Goal: Navigation & Orientation: Understand site structure

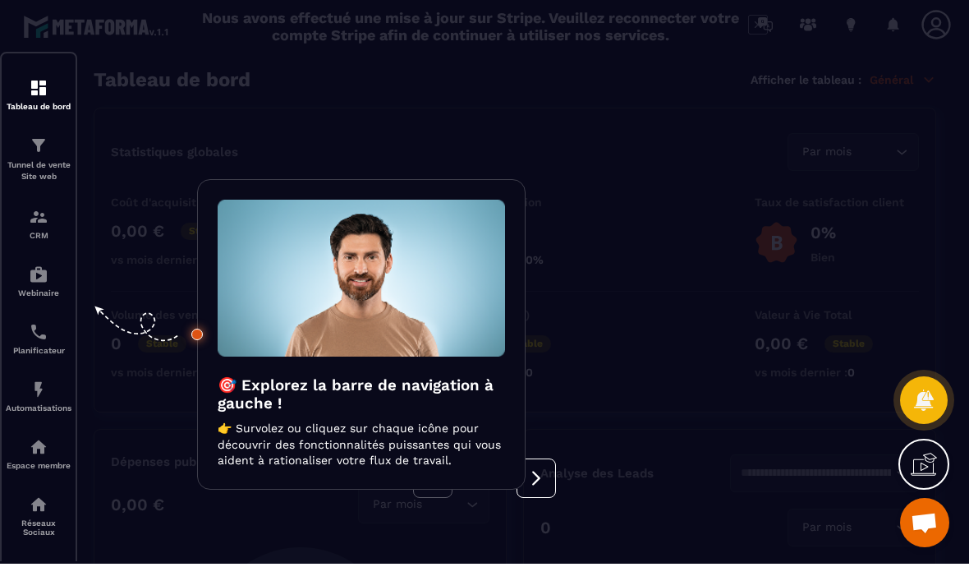
scroll to position [71, 0]
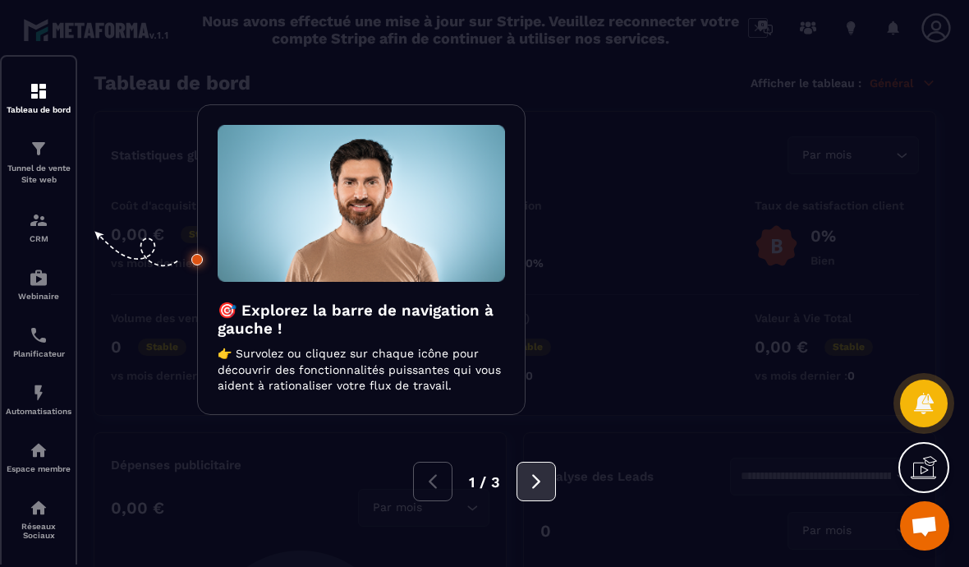
click at [554, 462] on button at bounding box center [536, 481] width 39 height 39
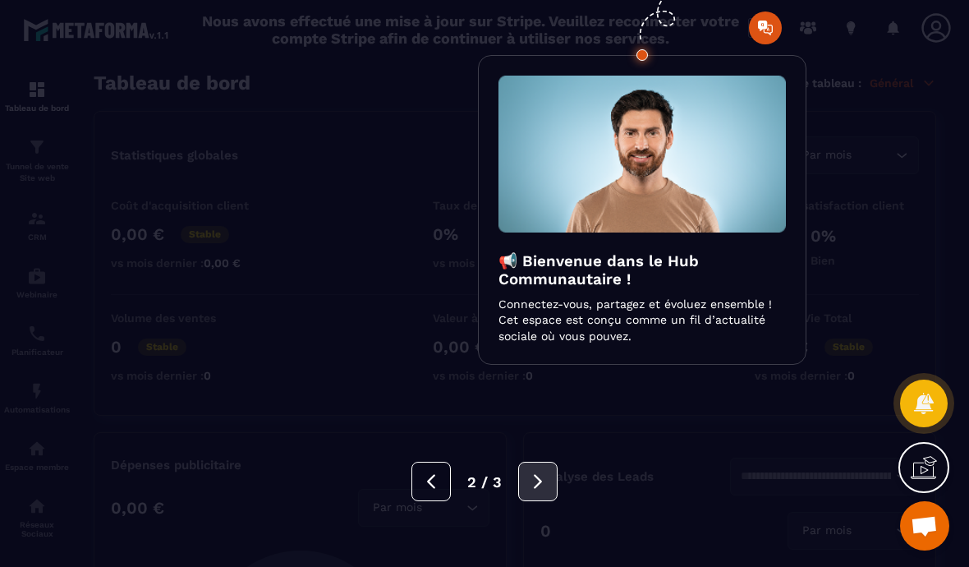
click at [557, 462] on button at bounding box center [537, 481] width 39 height 39
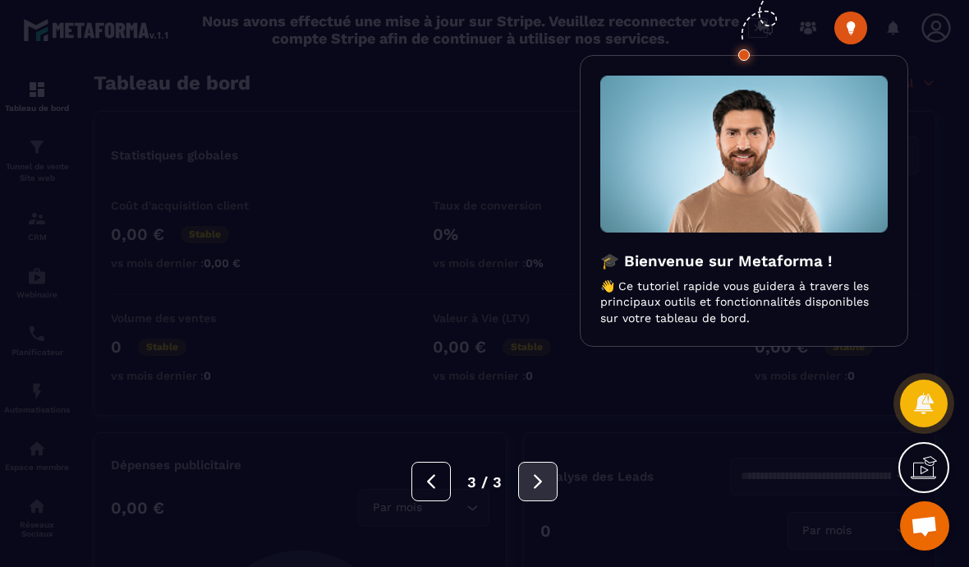
click at [552, 462] on button at bounding box center [537, 481] width 39 height 39
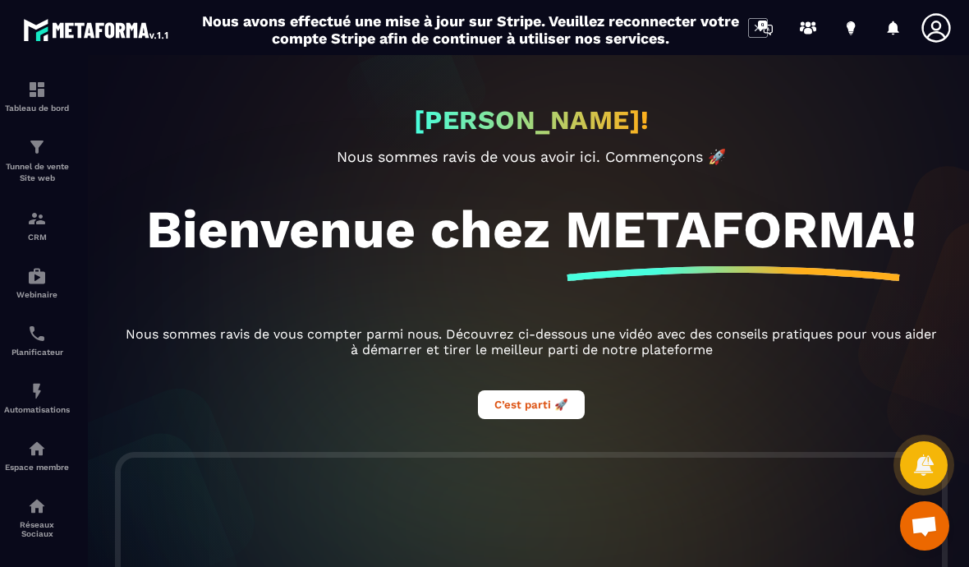
click at [757, 55] on div "[PERSON_NAME]! Nous sommes ravis de vous avoir ici. Commençons 🚀 Bienvenue chez…" at bounding box center [531, 253] width 854 height 397
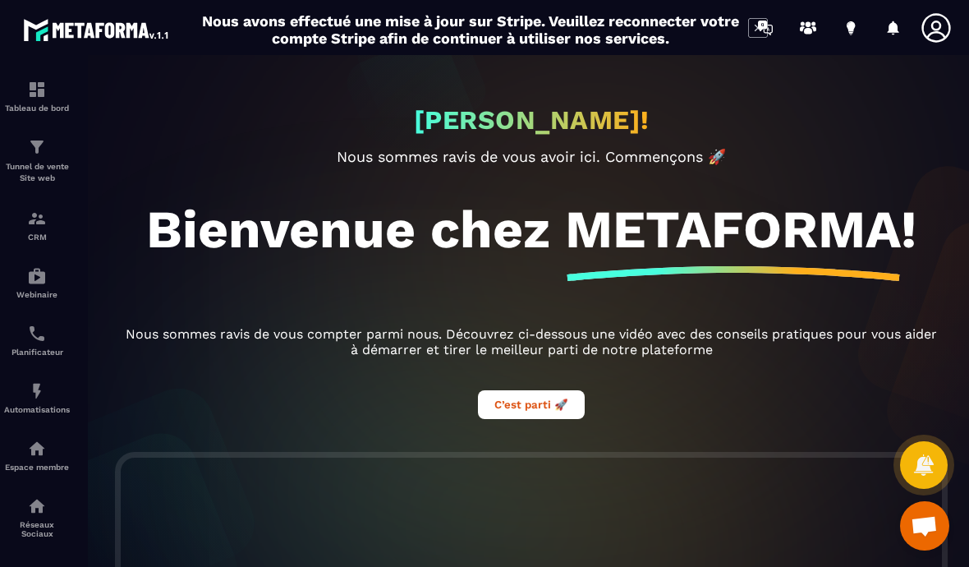
scroll to position [0, 0]
click at [59, 55] on div at bounding box center [531, 319] width 969 height 528
click at [33, 80] on img at bounding box center [37, 90] width 20 height 20
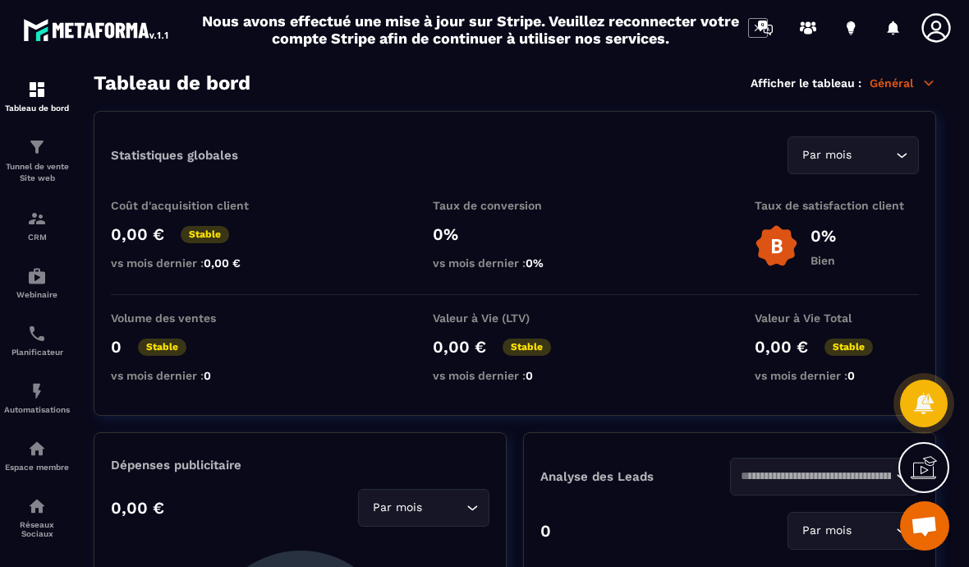
click at [757, 71] on section "Tableau de bord Afficher le tableau : Général Statistiques globales Par mois Lo…" at bounding box center [515, 319] width 876 height 496
click at [763, 71] on section "Tableau de bord Afficher le tableau : Général Statistiques globales Par mois Lo…" at bounding box center [515, 319] width 876 height 496
click at [910, 76] on p "Général" at bounding box center [903, 83] width 67 height 15
click at [692, 199] on div "Coût d'acquisition client 0,00 € Stable vs mois dernier : 0,00 € Taux de conver…" at bounding box center [515, 247] width 808 height 96
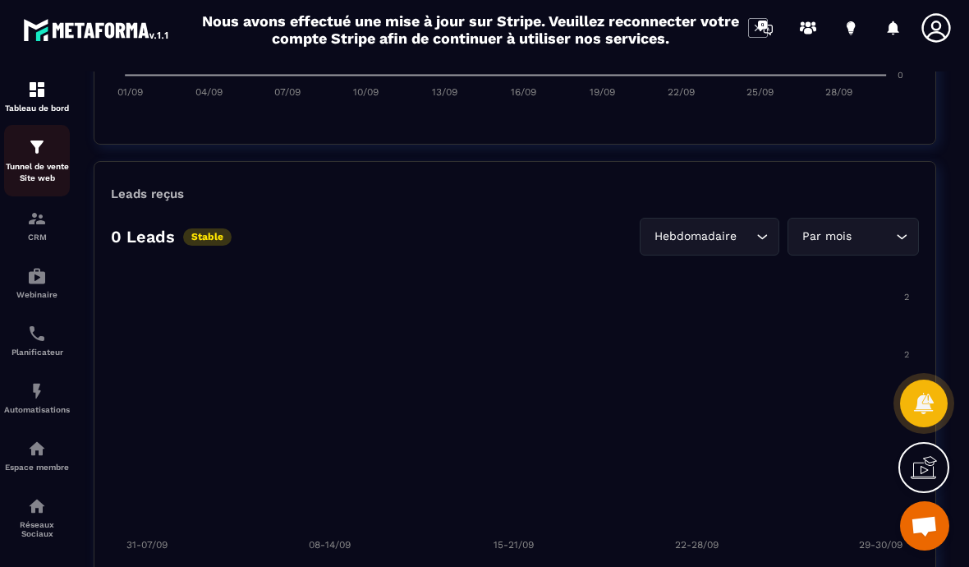
click at [39, 137] on img at bounding box center [37, 147] width 20 height 20
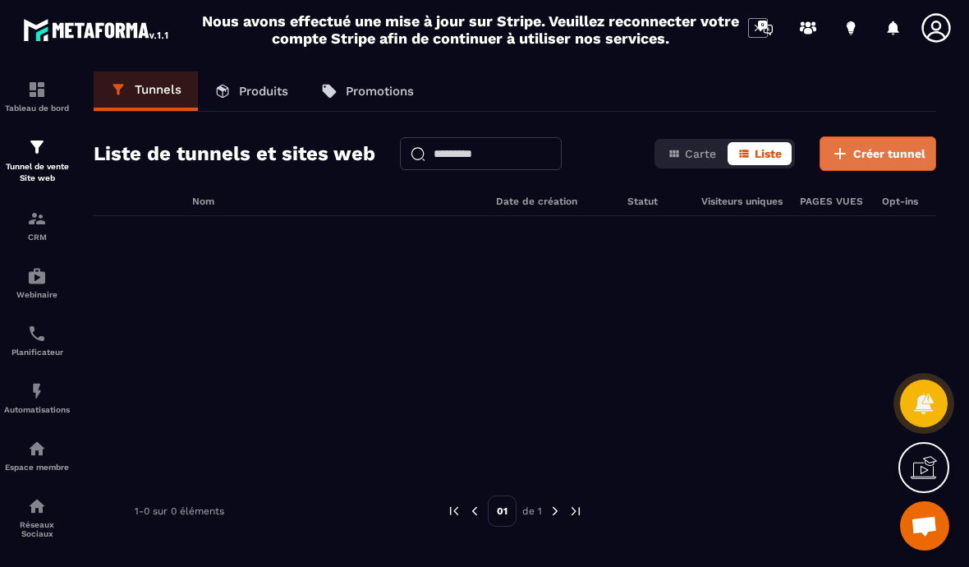
click at [909, 145] on span "Créer tunnel" at bounding box center [889, 153] width 72 height 16
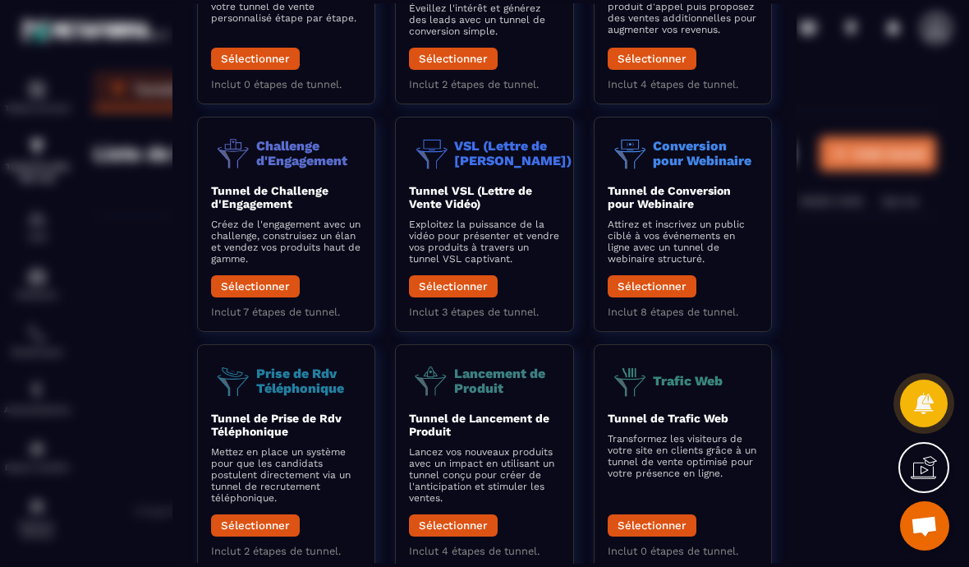
scroll to position [191, 0]
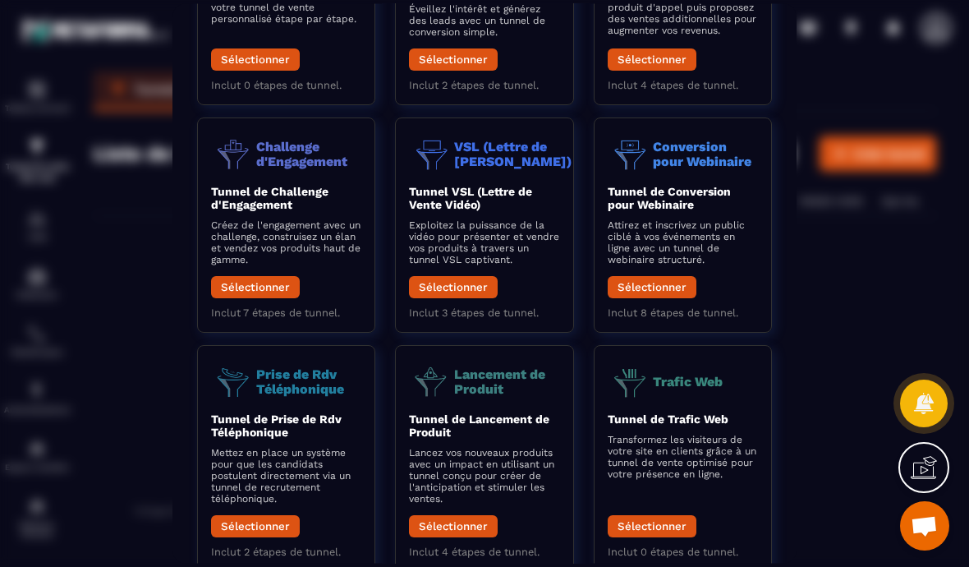
click at [830, 257] on div "Modal window" at bounding box center [484, 283] width 969 height 567
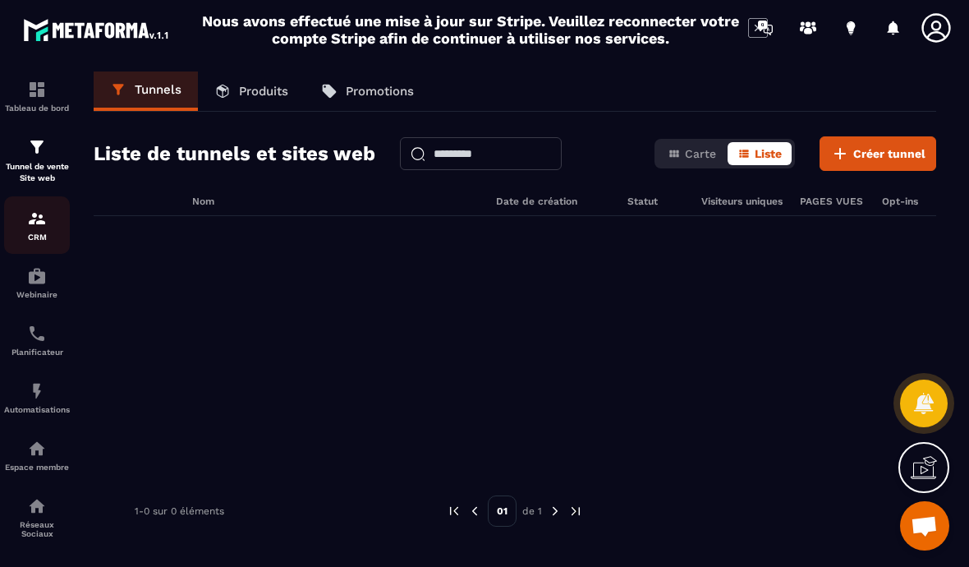
click at [43, 209] on img at bounding box center [37, 219] width 20 height 20
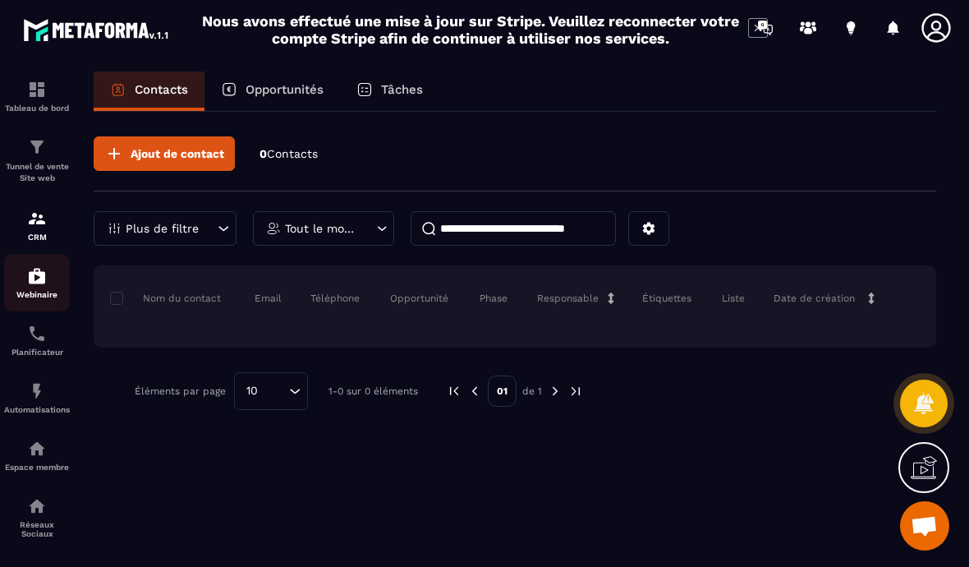
click at [43, 266] on img at bounding box center [37, 276] width 20 height 20
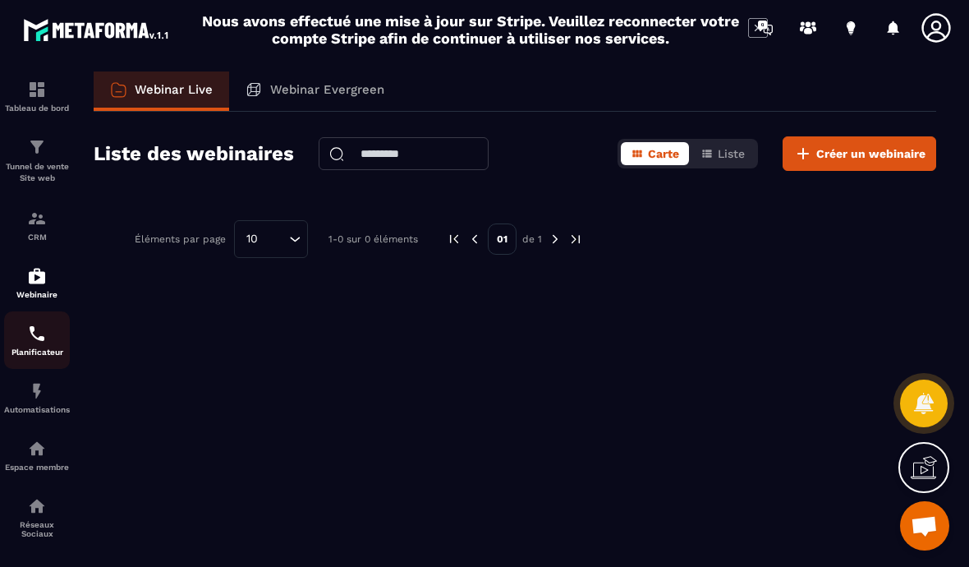
click at [35, 324] on img at bounding box center [37, 334] width 20 height 20
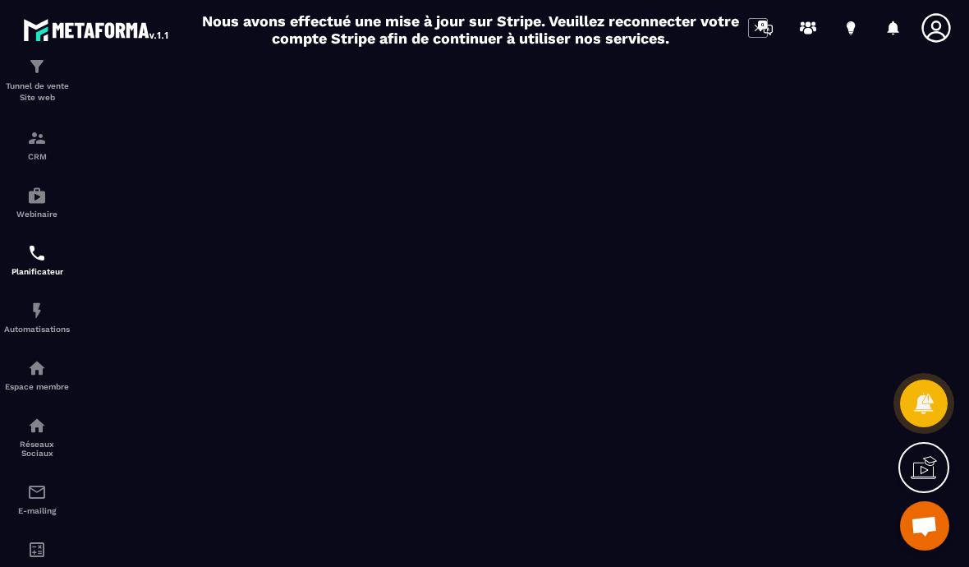
scroll to position [80, 0]
click at [27, 301] on img at bounding box center [37, 311] width 20 height 20
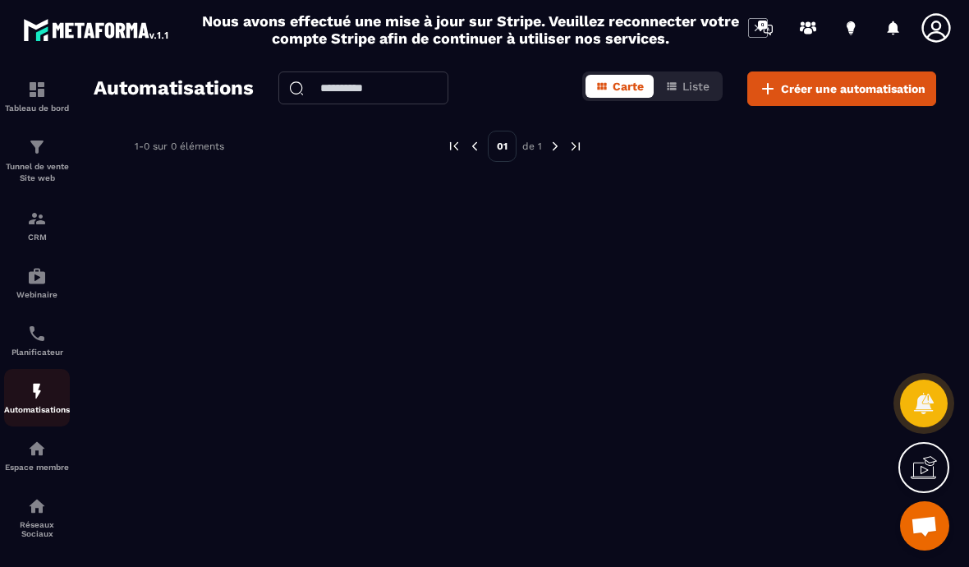
click at [29, 381] on img at bounding box center [37, 391] width 20 height 20
click at [35, 439] on img at bounding box center [37, 449] width 20 height 20
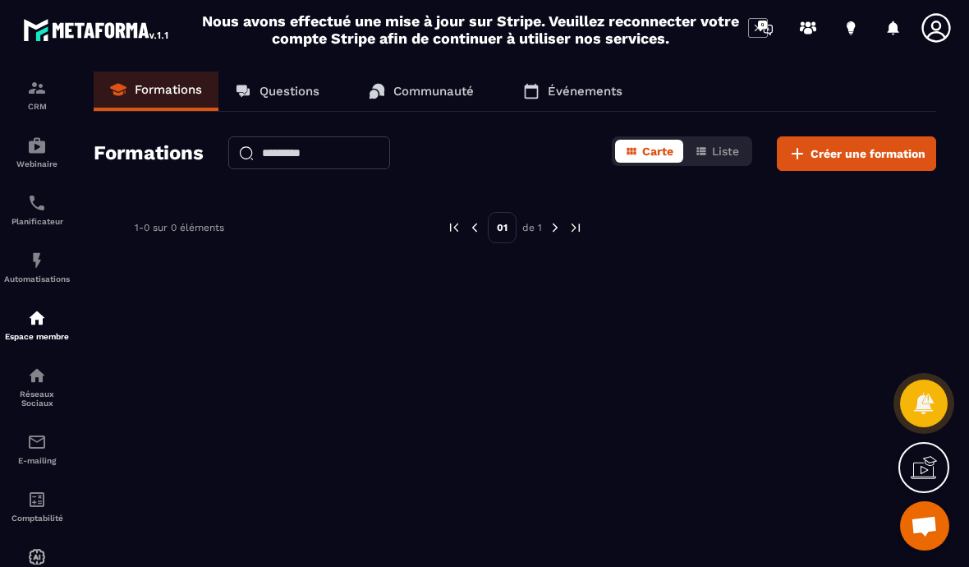
scroll to position [130, 0]
click at [35, 366] on img at bounding box center [37, 376] width 20 height 20
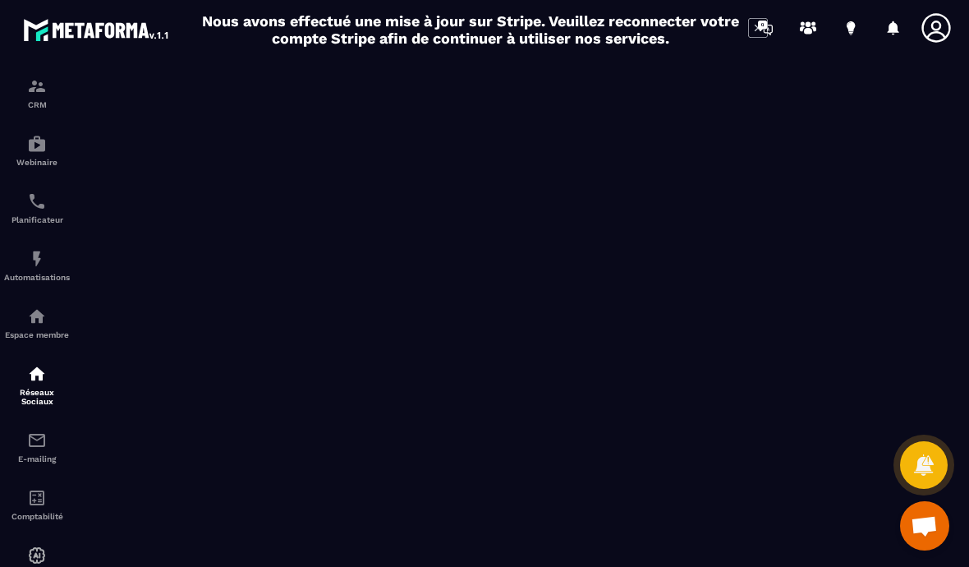
scroll to position [130, 0]
click at [31, 433] on img at bounding box center [37, 443] width 20 height 20
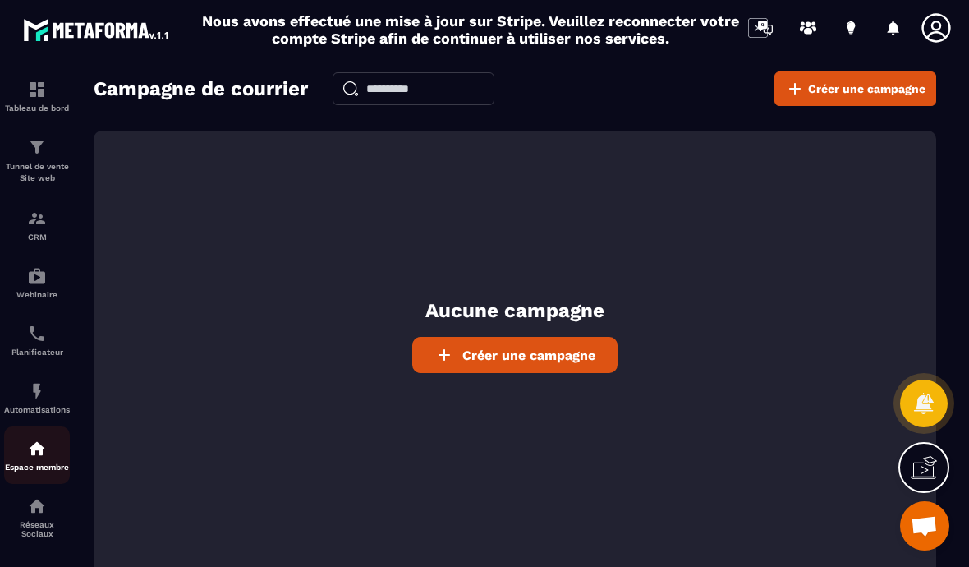
click at [31, 439] on img at bounding box center [37, 449] width 20 height 20
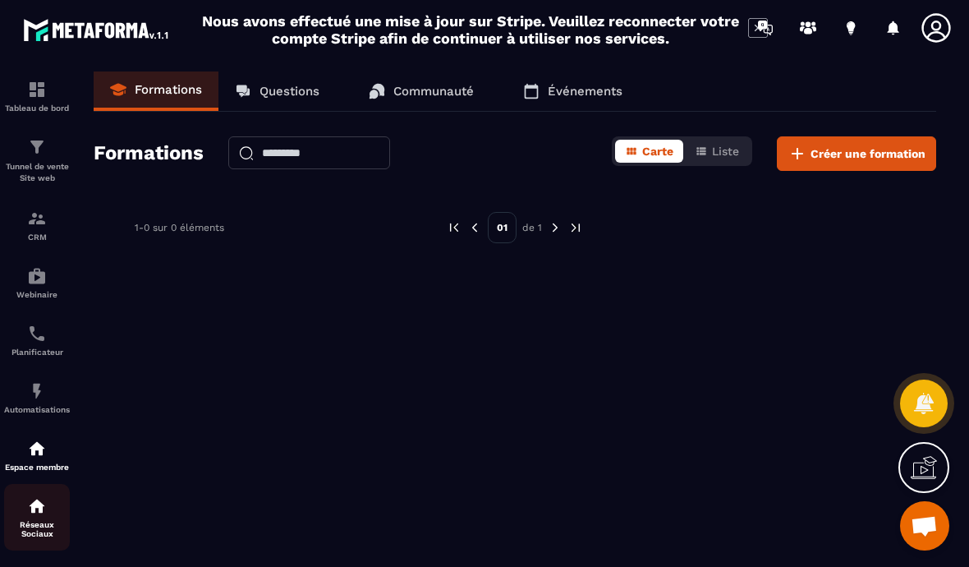
click at [32, 496] on img at bounding box center [37, 506] width 20 height 20
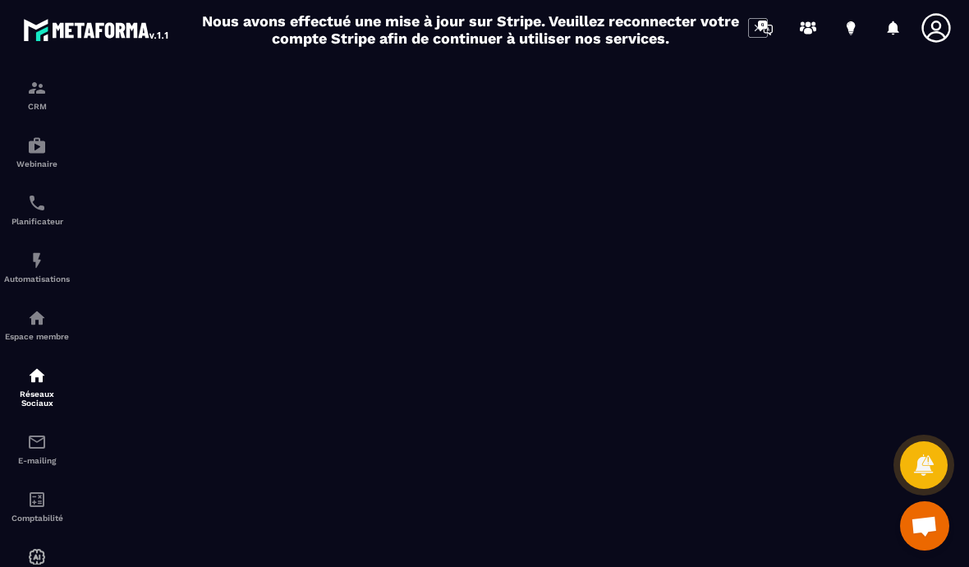
scroll to position [130, 0]
click at [29, 433] on img at bounding box center [37, 443] width 20 height 20
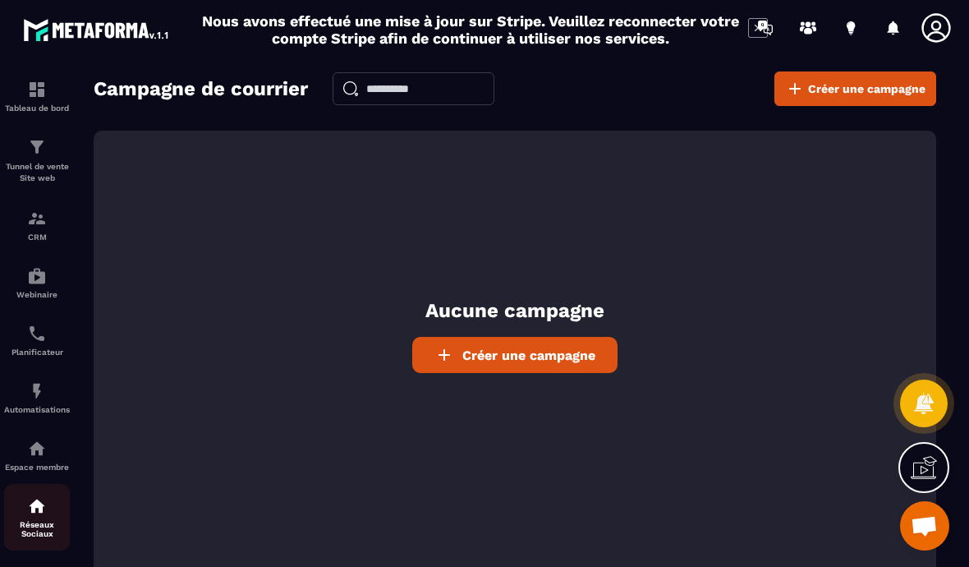
click at [30, 496] on img at bounding box center [37, 506] width 20 height 20
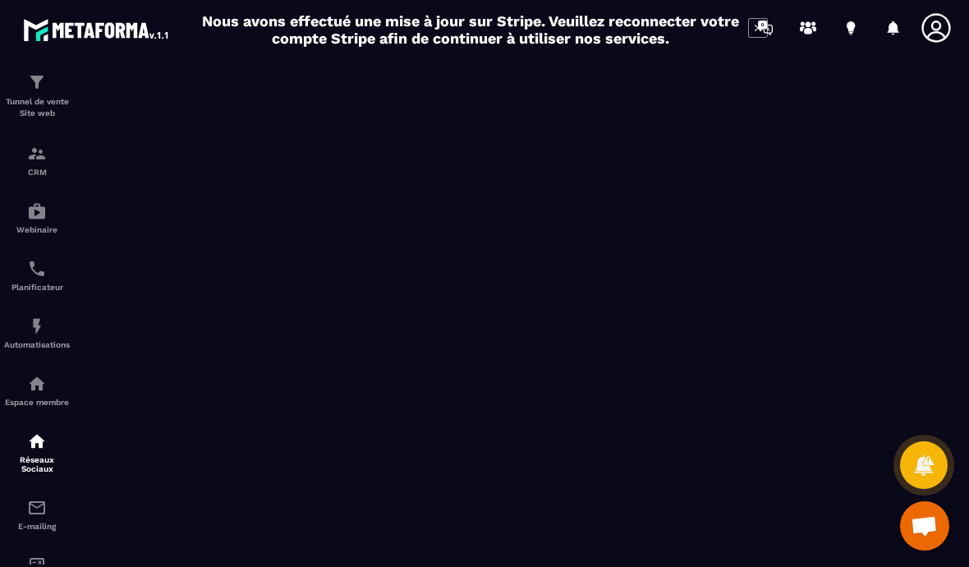
scroll to position [66, 0]
click at [27, 497] on img at bounding box center [37, 507] width 20 height 20
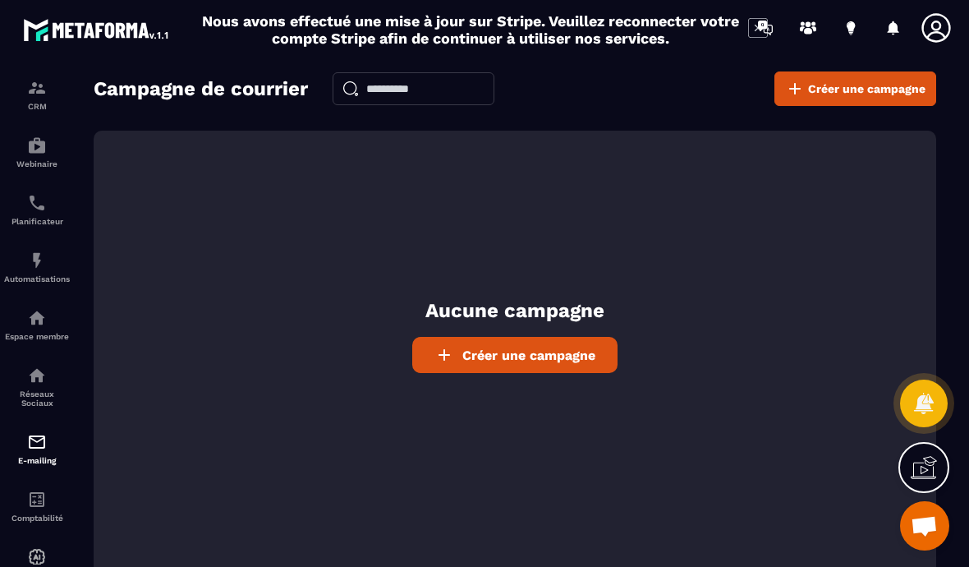
scroll to position [130, 0]
click at [29, 490] on img at bounding box center [37, 500] width 20 height 20
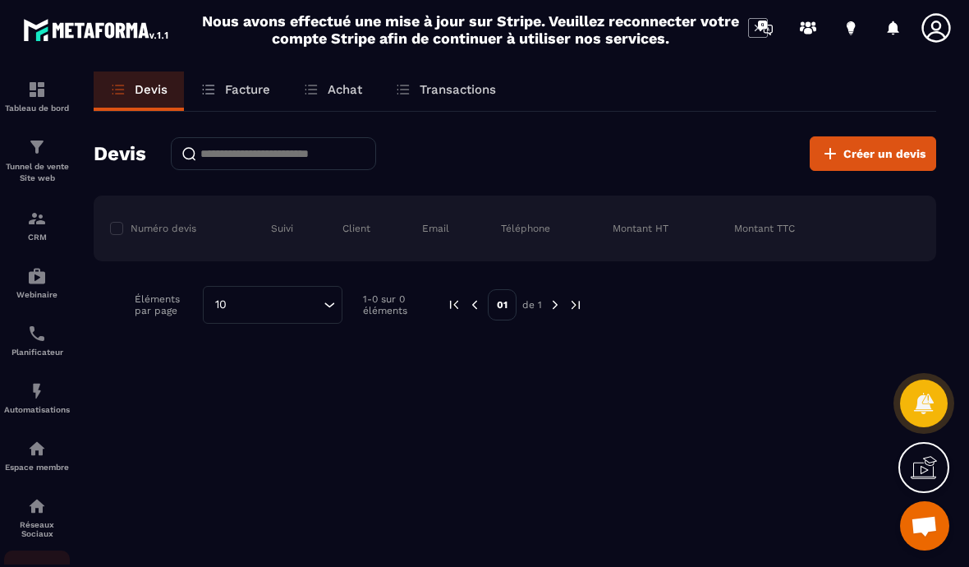
click at [27, 563] on img at bounding box center [37, 573] width 20 height 20
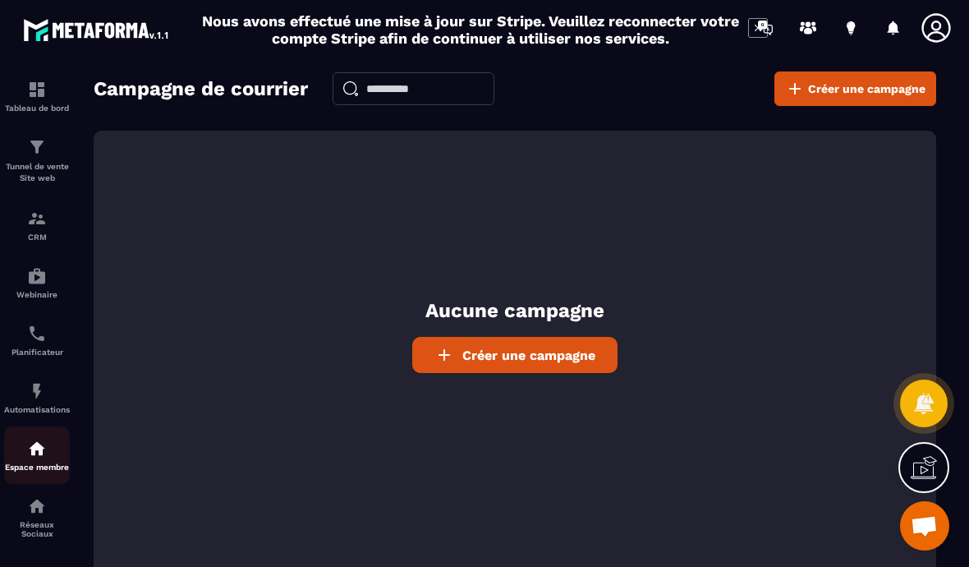
click at [29, 439] on img at bounding box center [37, 449] width 20 height 20
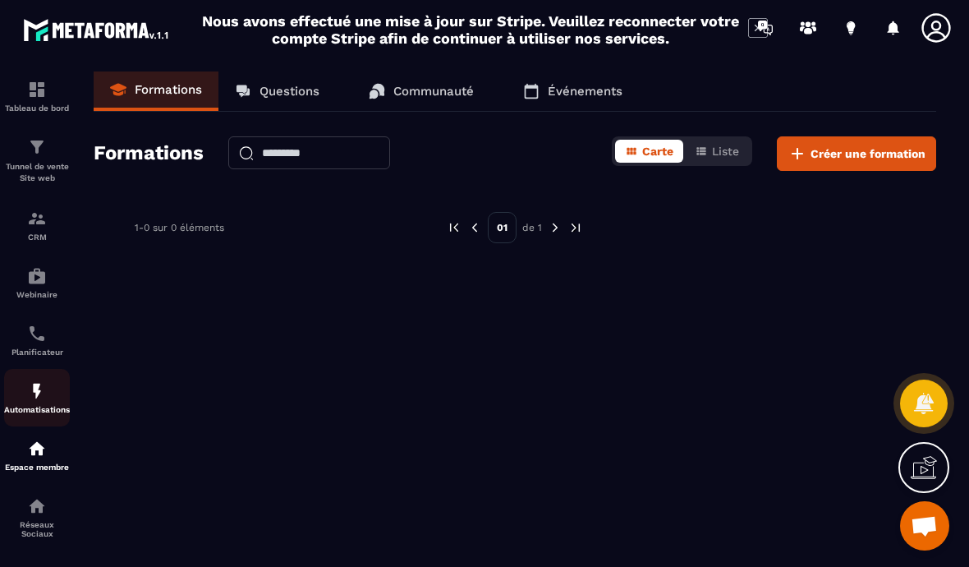
click at [30, 381] on img at bounding box center [37, 391] width 20 height 20
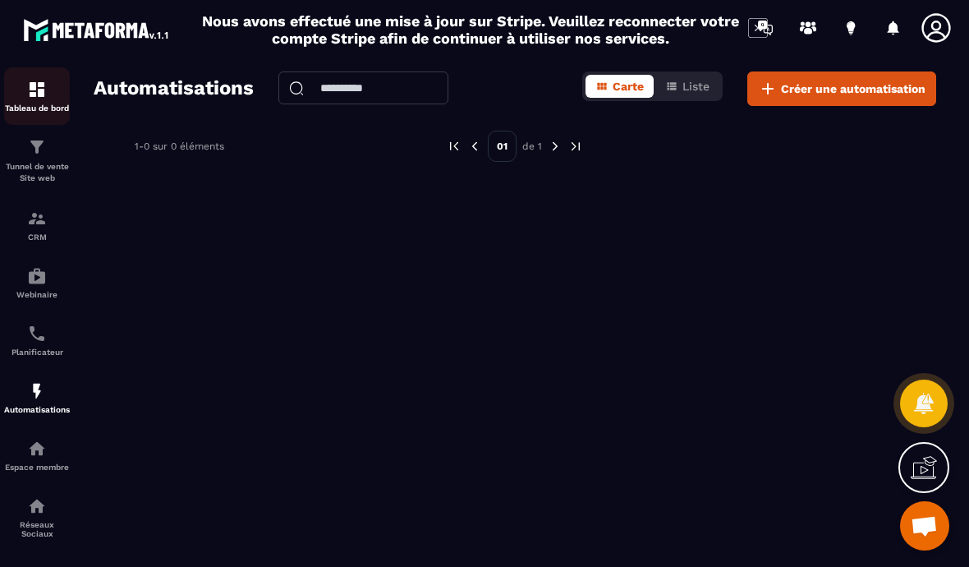
click at [20, 93] on div "Tableau de bord" at bounding box center [37, 96] width 66 height 33
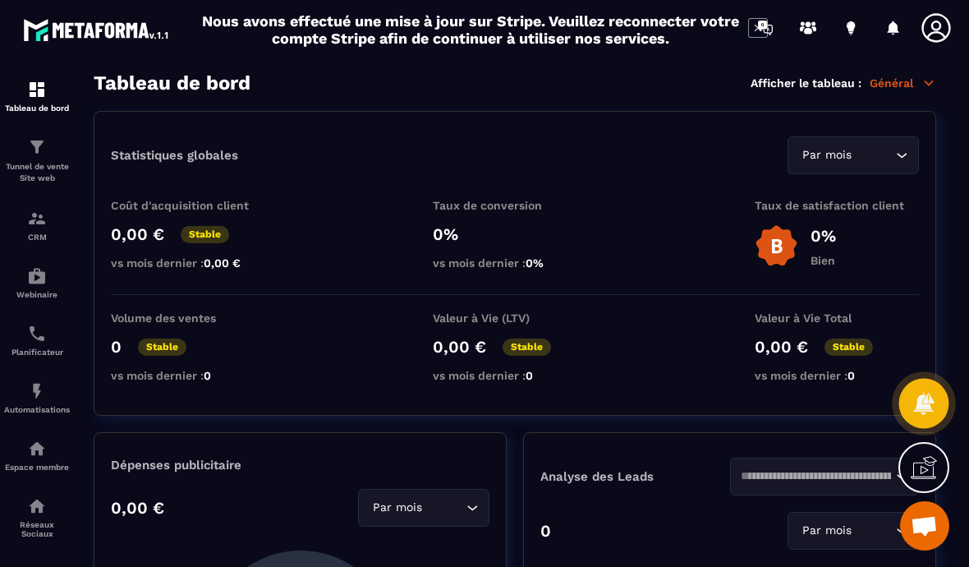
click at [913, 387] on div at bounding box center [924, 404] width 50 height 50
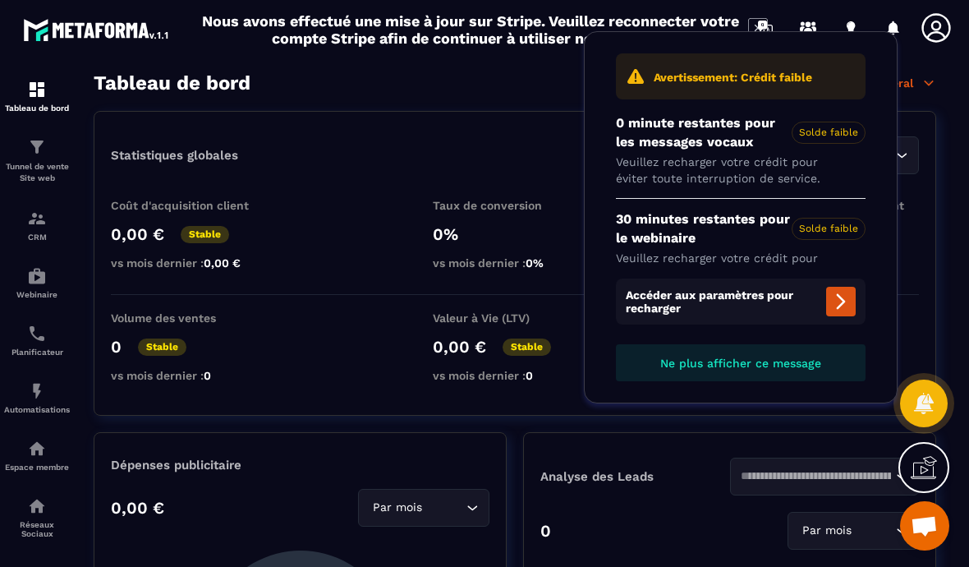
click at [840, 306] on icon at bounding box center [841, 302] width 9 height 16
